Goal: Find specific page/section: Find specific page/section

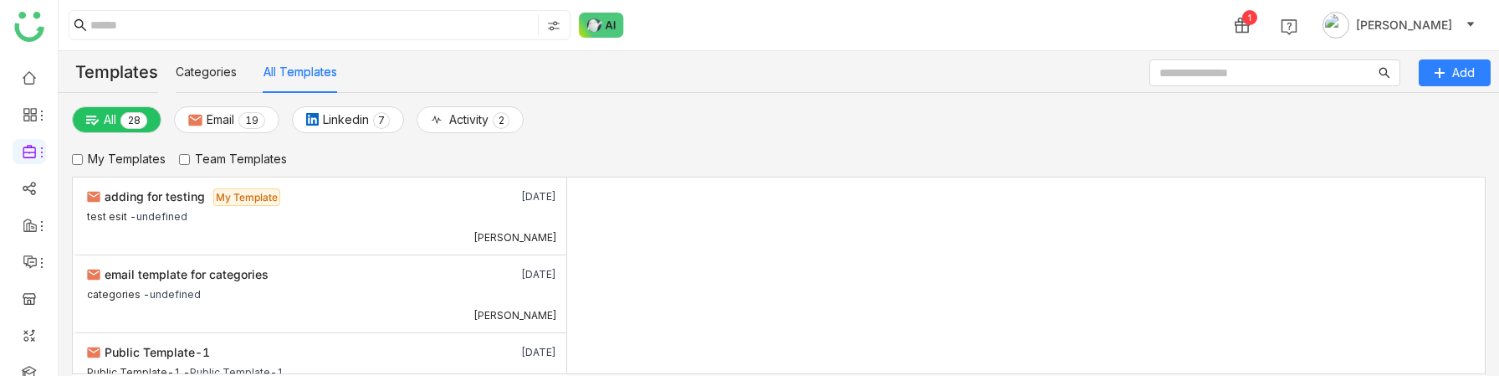
click at [860, 355] on gtmb-add-email-template at bounding box center [1026, 275] width 919 height 196
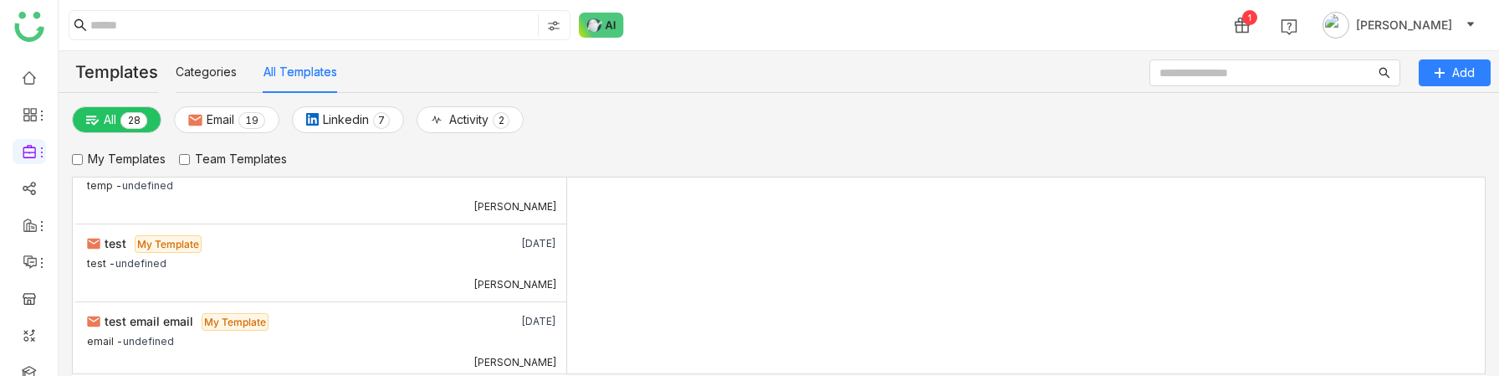
scroll to position [1993, 0]
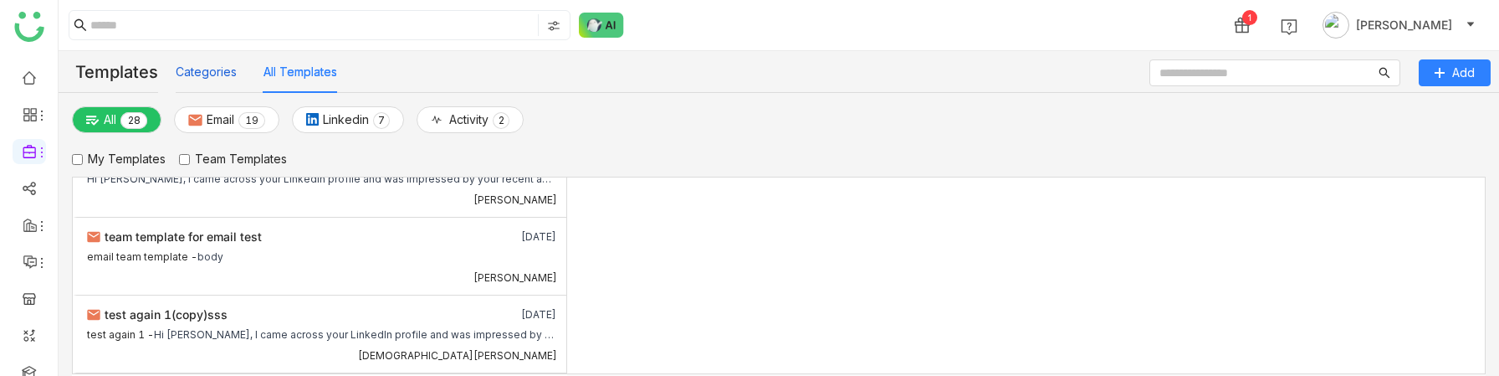
click at [222, 74] on button "Categories" at bounding box center [206, 72] width 61 height 18
